Goal: Find specific page/section: Find specific page/section

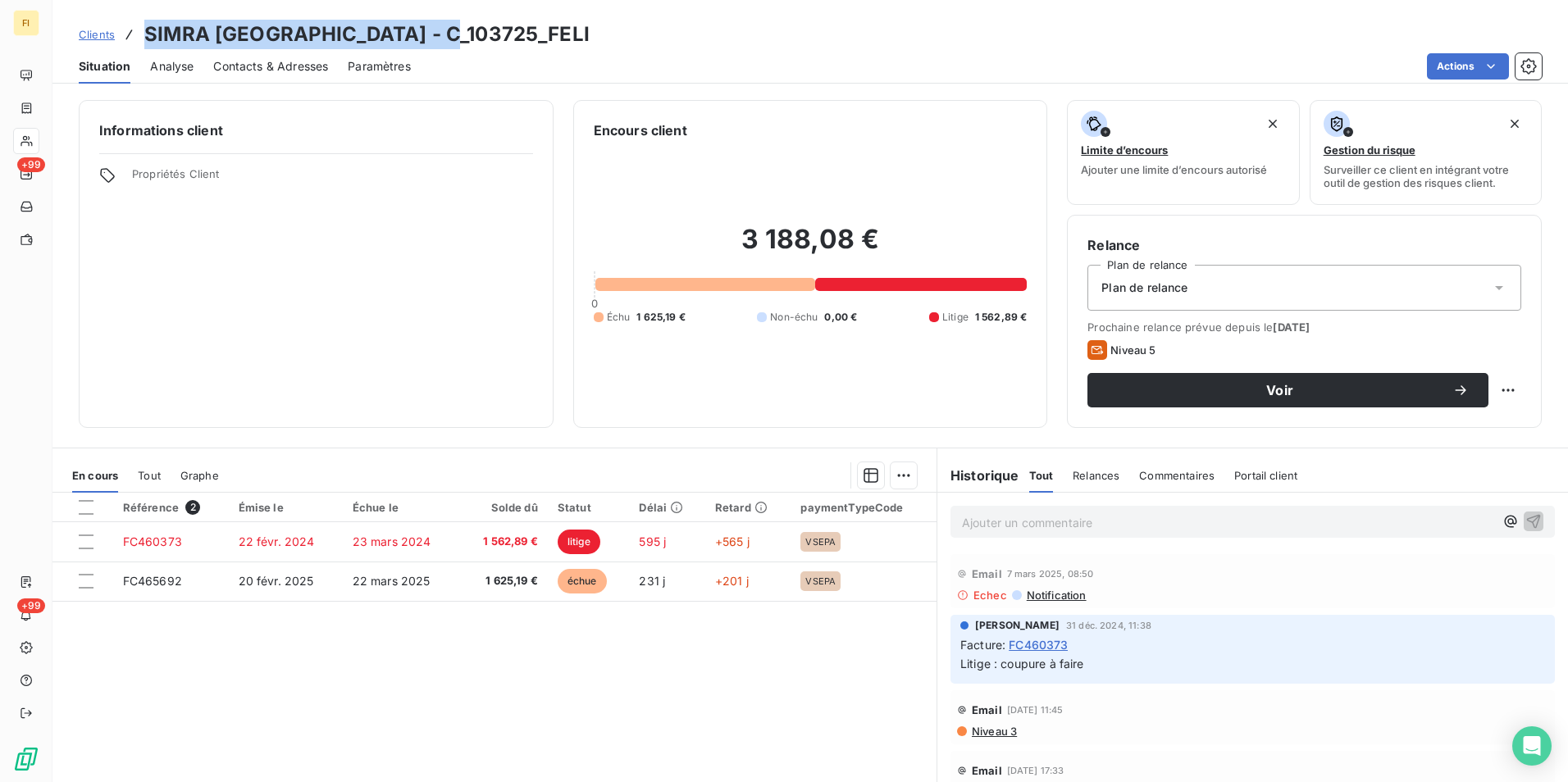
click at [97, 32] on span "Clients" at bounding box center [97, 34] width 36 height 13
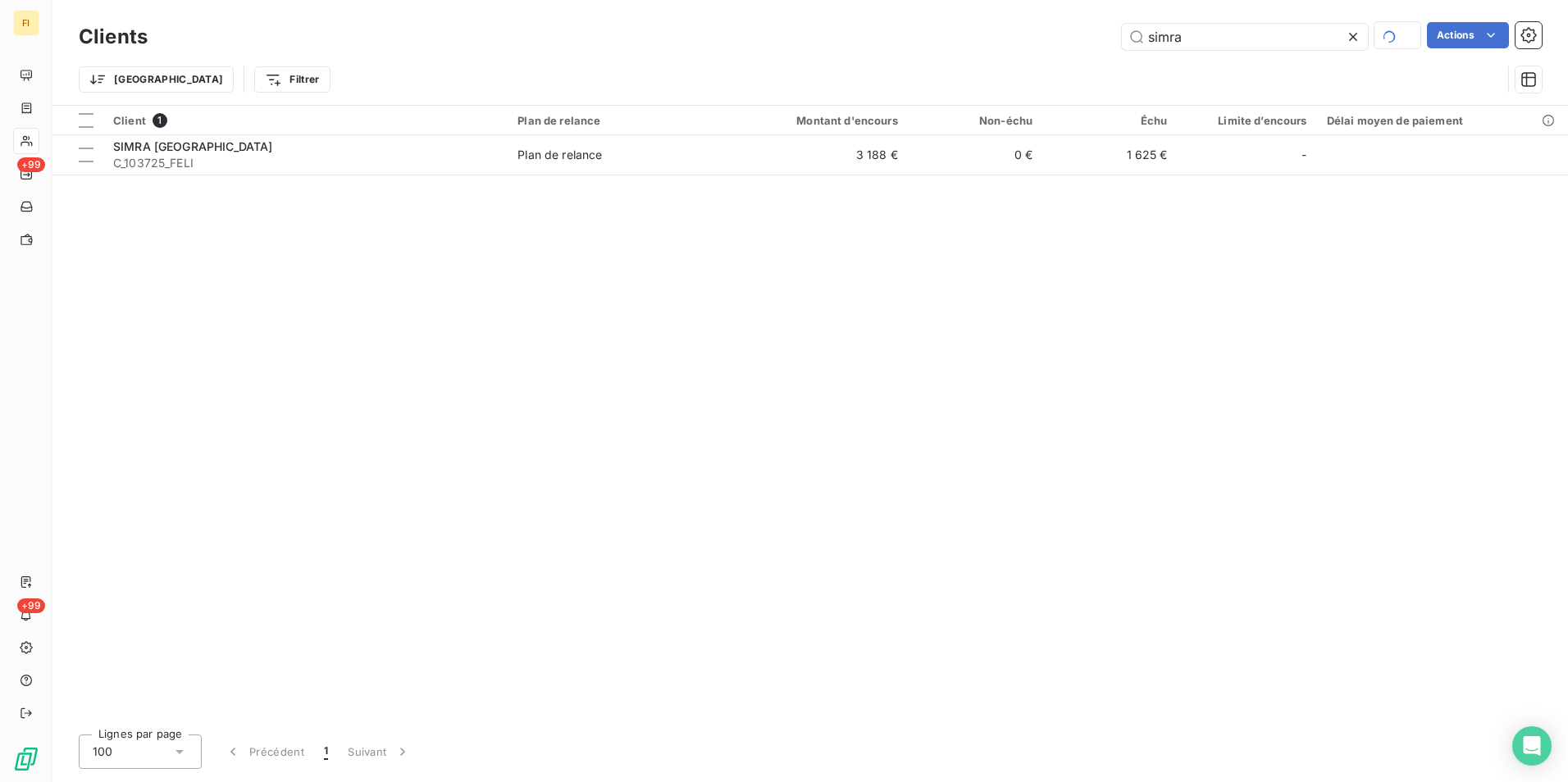
drag, startPoint x: 1197, startPoint y: 38, endPoint x: 970, endPoint y: 40, distance: 227.0
click at [985, 37] on div "simra Actions" at bounding box center [854, 36] width 1374 height 29
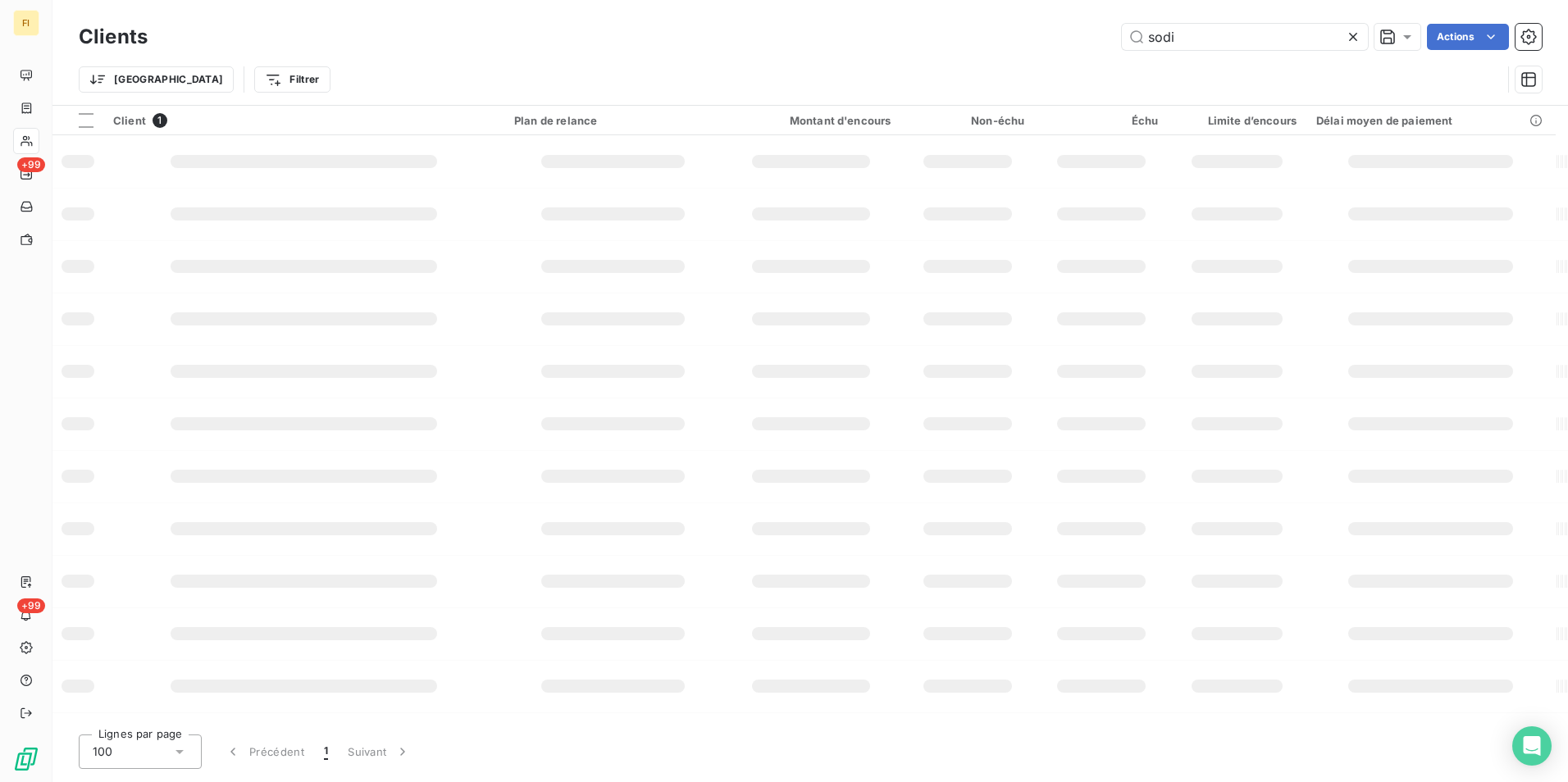
type input "sodi"
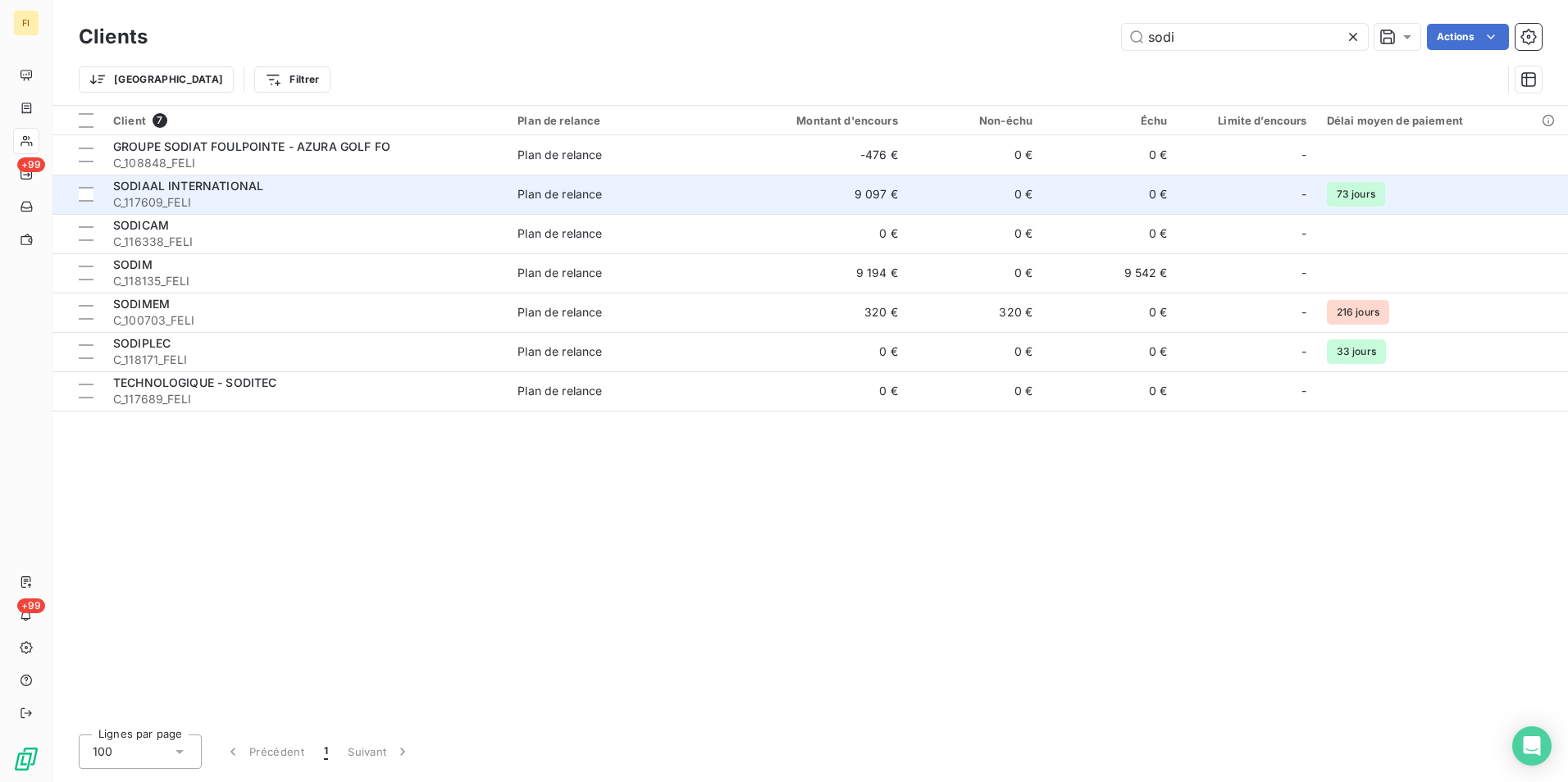
click at [521, 201] on div "Plan de relance" at bounding box center [559, 194] width 84 height 16
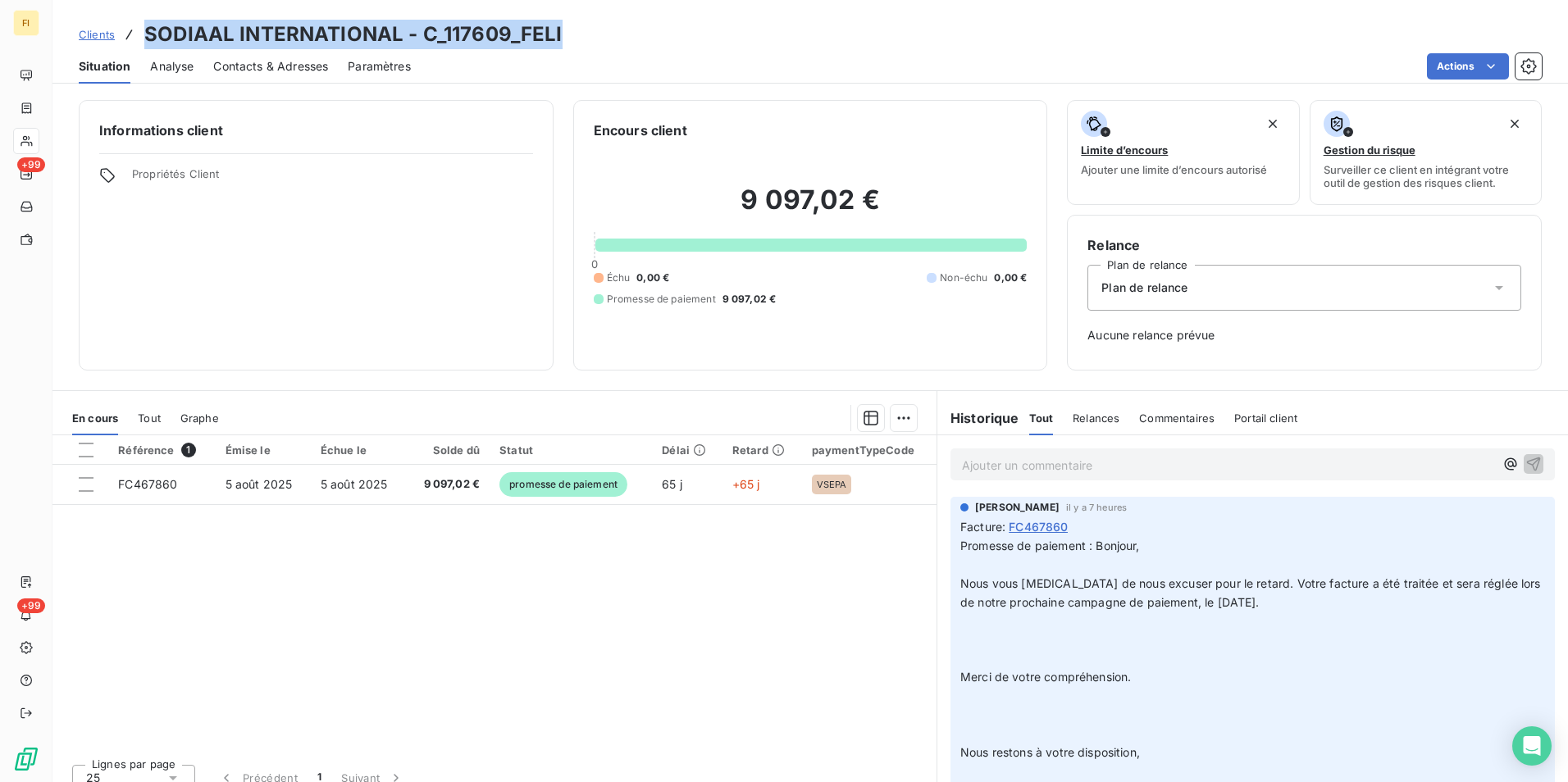
drag, startPoint x: 581, startPoint y: 36, endPoint x: 145, endPoint y: 38, distance: 436.0
click at [145, 38] on div "Clients SODIAAL INTERNATIONAL - C_117609_FELI" at bounding box center [810, 35] width 1515 height 29
copy h3 "SODIAAL INTERNATIONAL - C_117609_FELI"
